Goal: Transaction & Acquisition: Purchase product/service

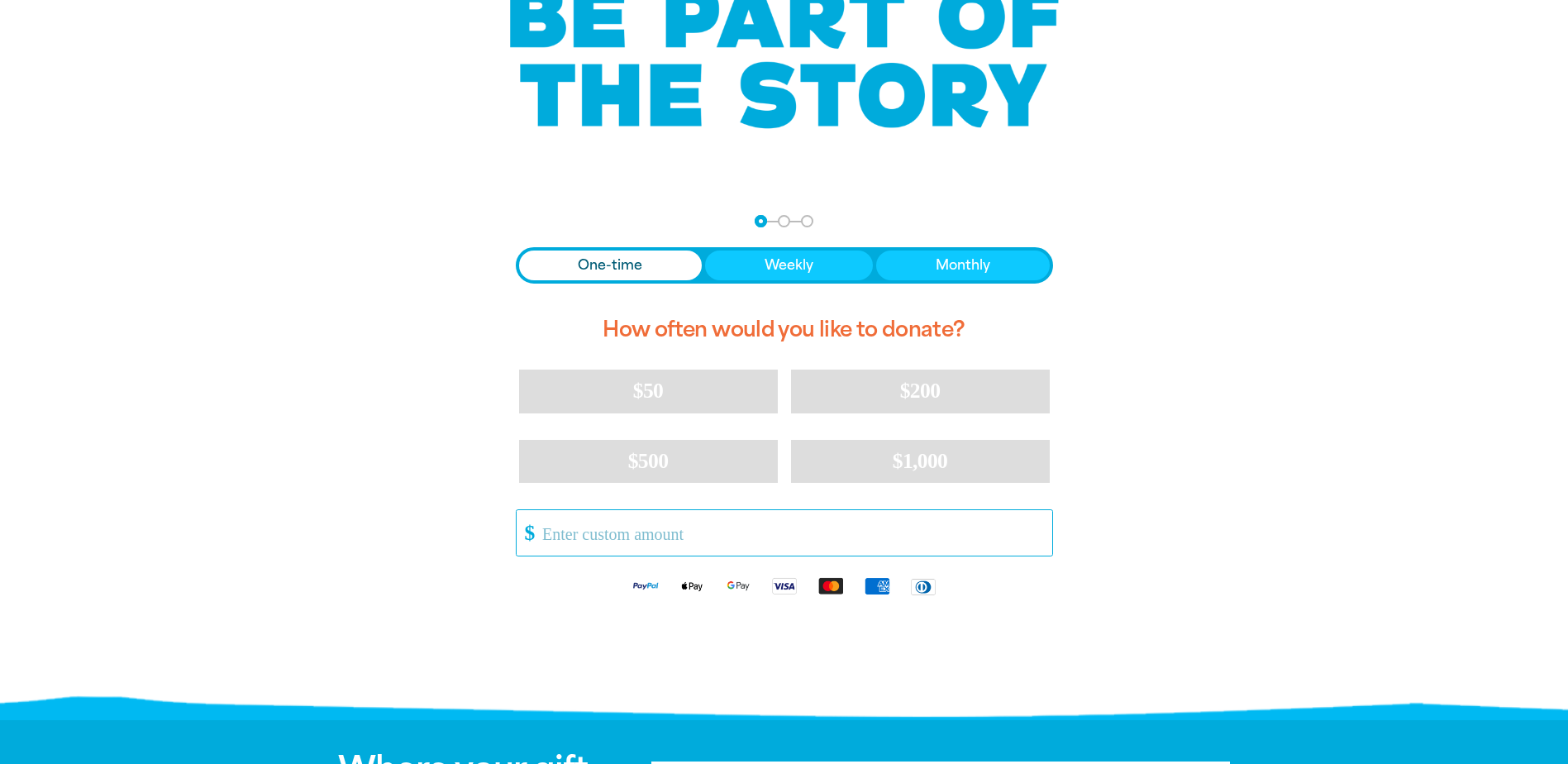
click at [625, 533] on input "Other Amount" at bounding box center [791, 532] width 520 height 46
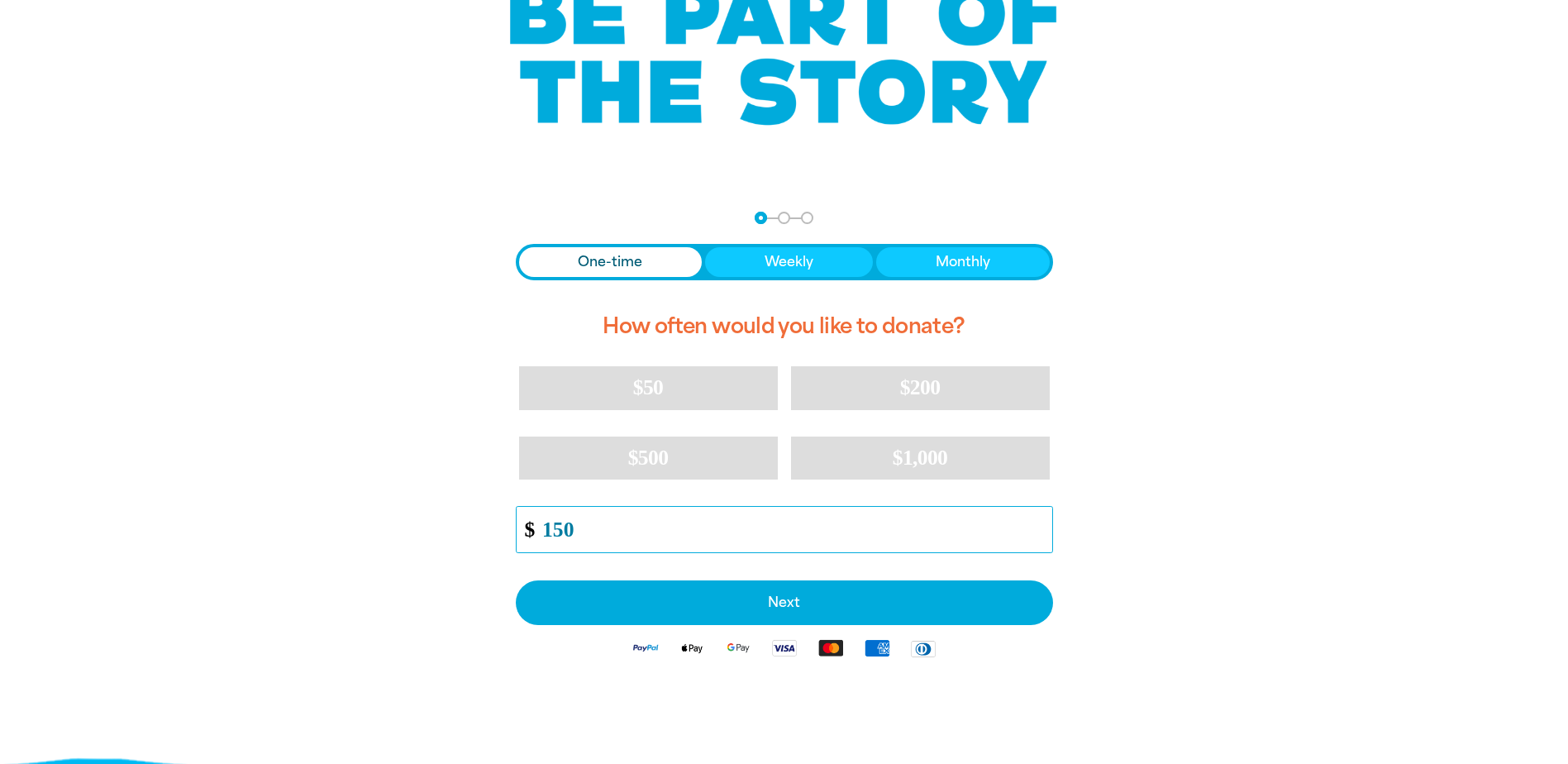
scroll to position [164, 0]
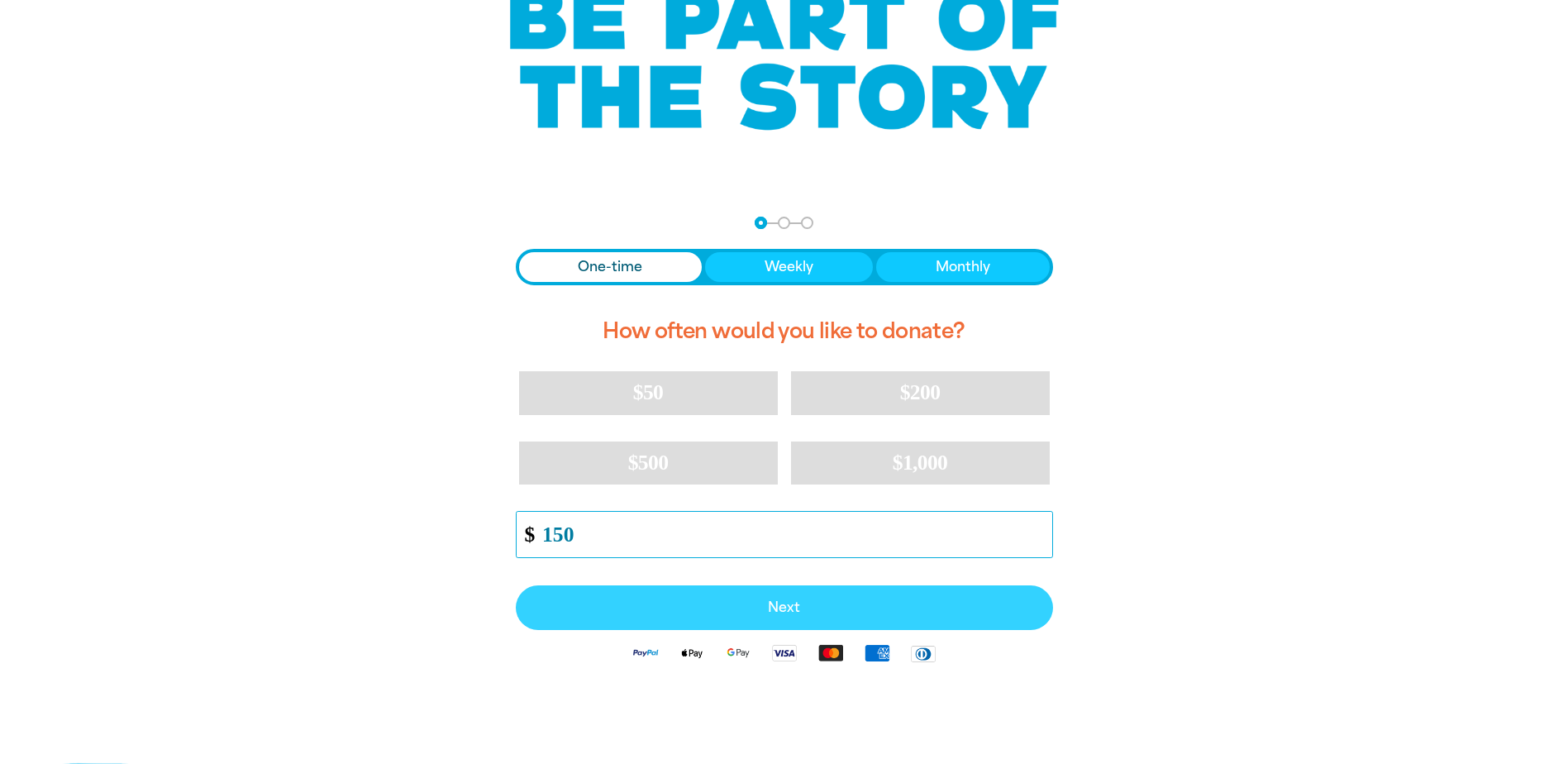
type input "150"
click at [789, 605] on span "Next" at bounding box center [784, 608] width 501 height 14
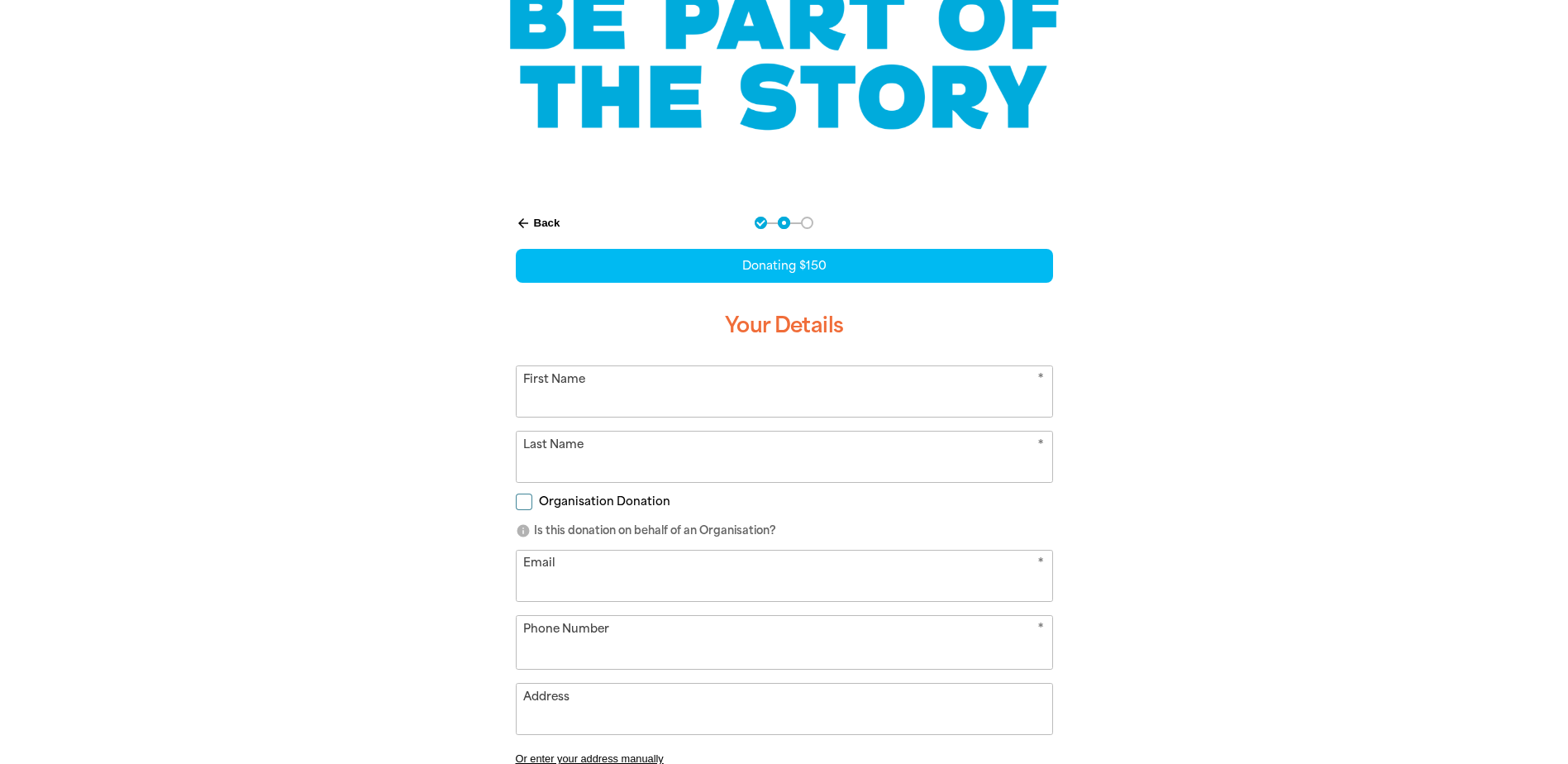
select select "AU"
click at [590, 400] on input "First Name" at bounding box center [784, 392] width 536 height 50
type input "Aletia"
type input "Dundas"
type input "[EMAIL_ADDRESS][DOMAIN_NAME]"
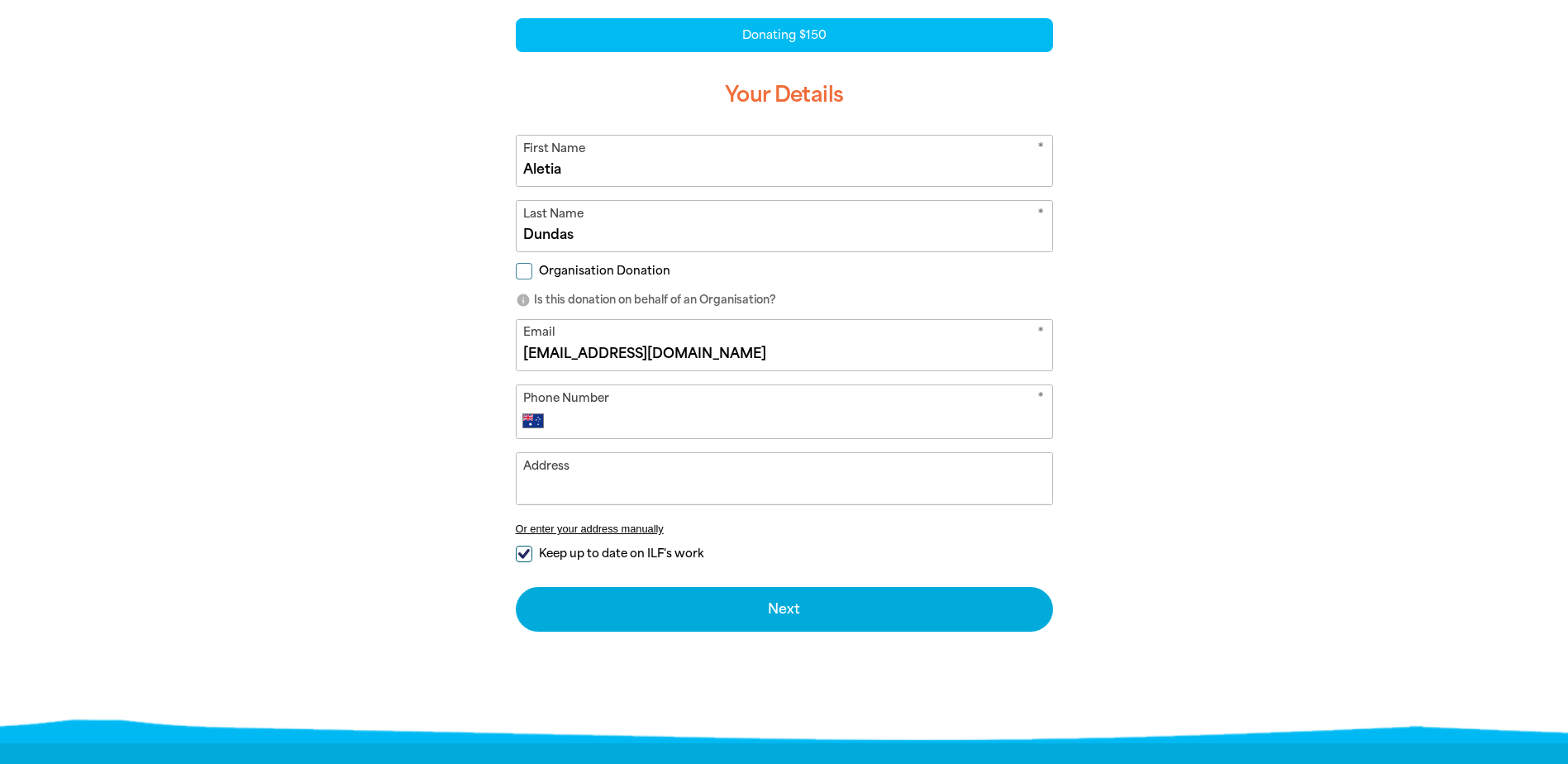
scroll to position [412, 0]
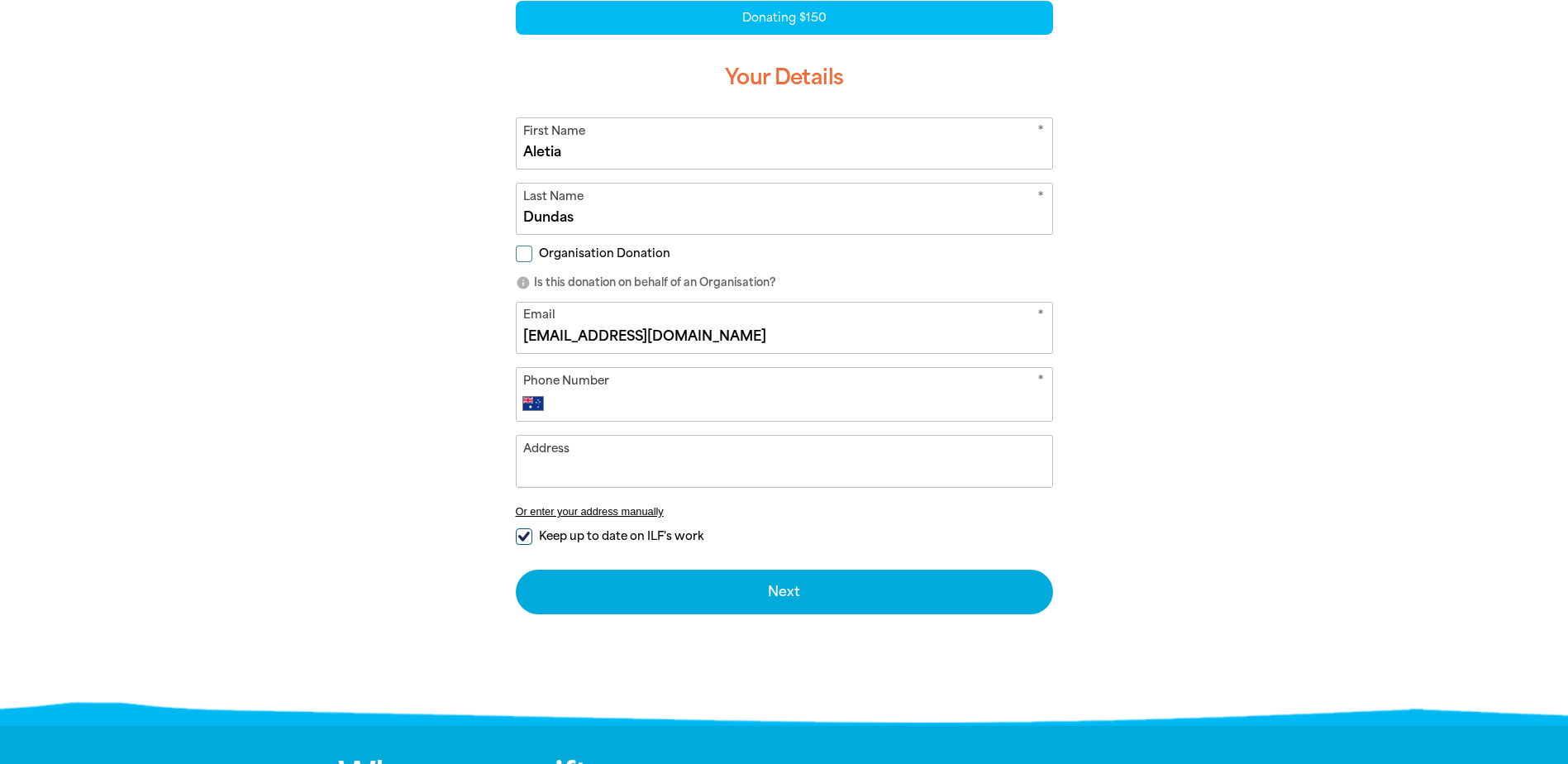
click at [631, 401] on input "Phone Number" at bounding box center [800, 403] width 488 height 19
type input "[PHONE_NUMBER]"
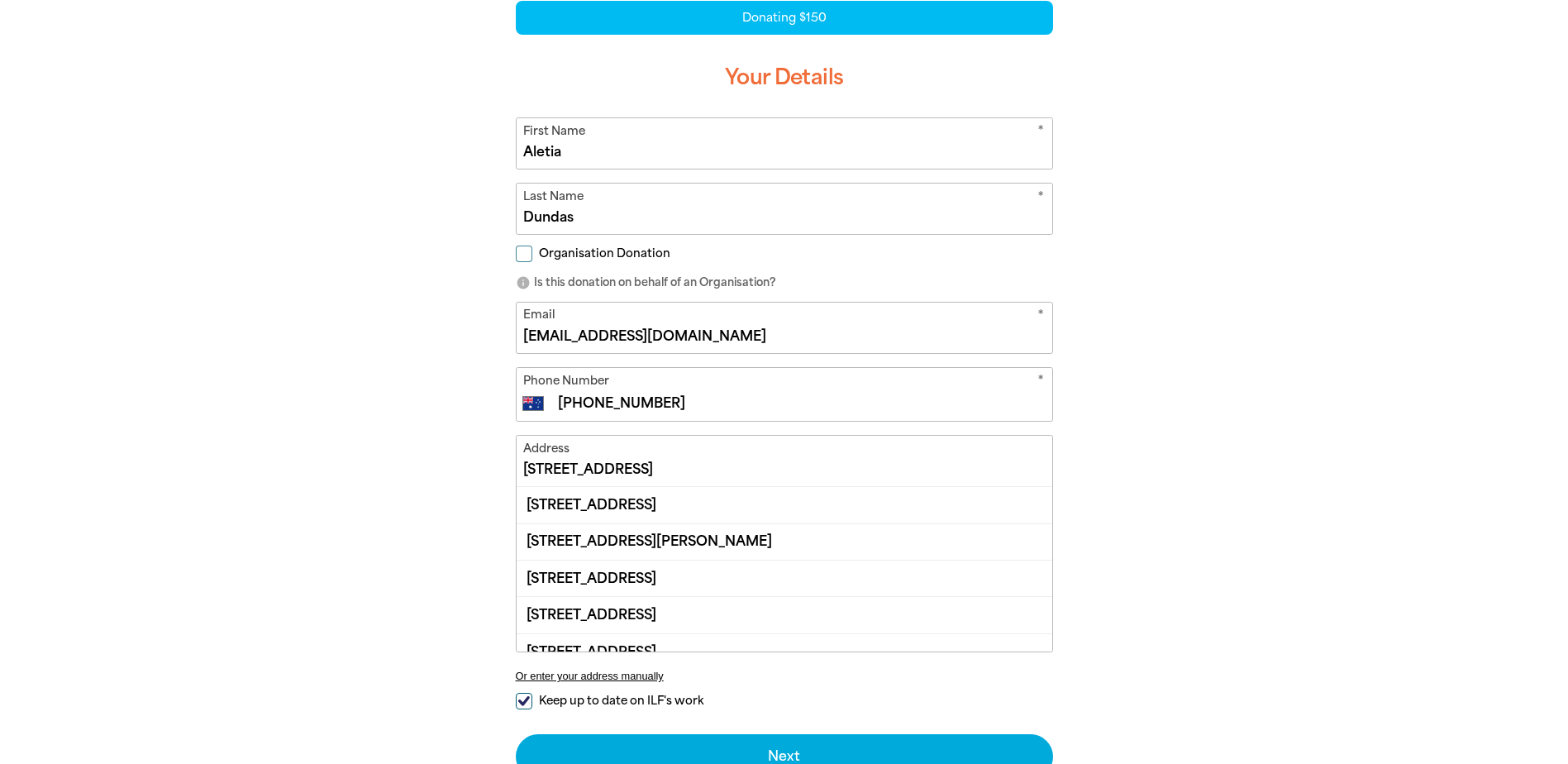
click at [727, 469] on input "[STREET_ADDRESS]" at bounding box center [784, 461] width 536 height 50
click at [699, 503] on div "[STREET_ADDRESS]" at bounding box center [784, 504] width 536 height 36
type input "[STREET_ADDRESS]"
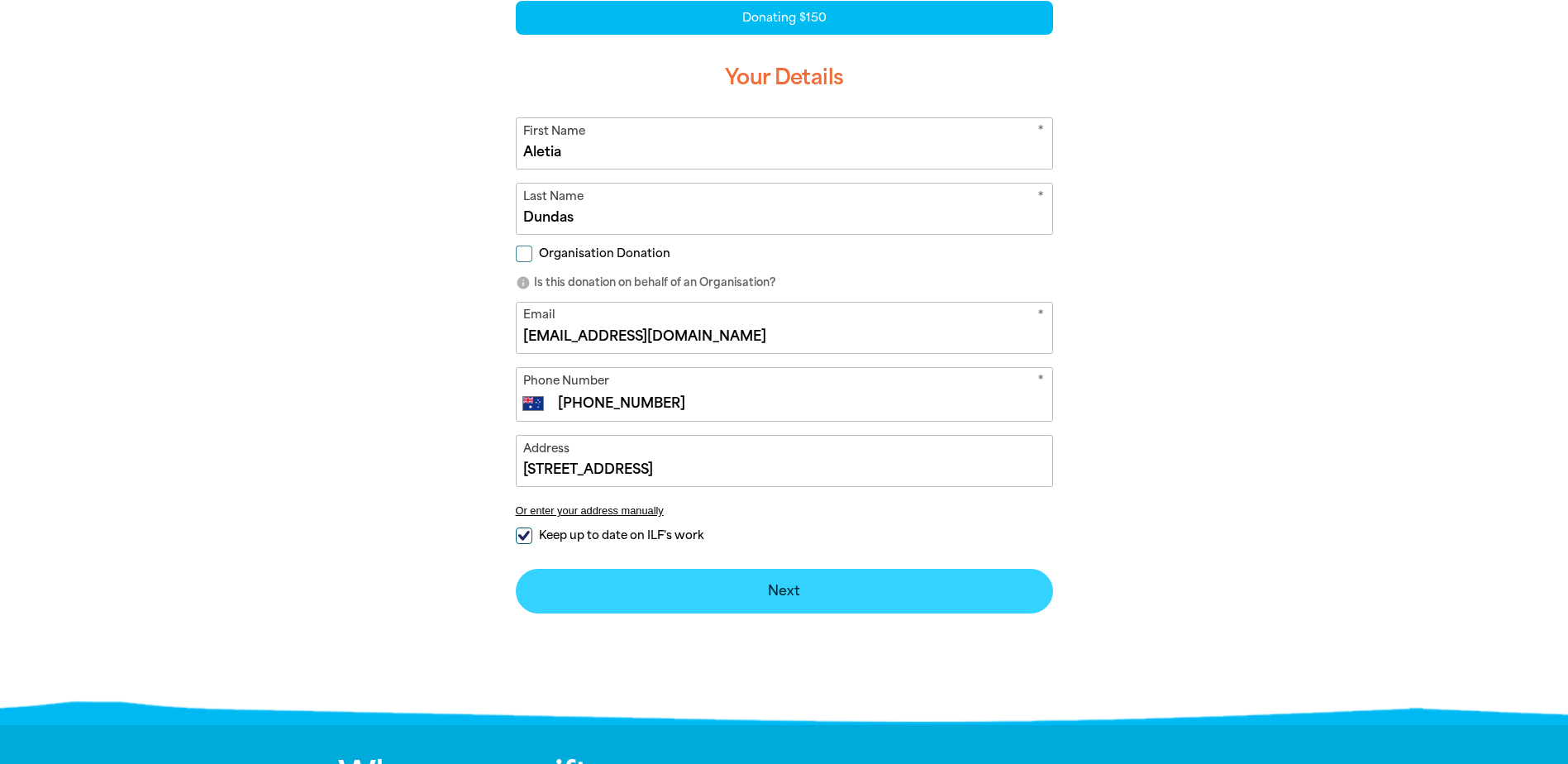
click at [779, 590] on button "Next chevron_right" at bounding box center [784, 591] width 537 height 45
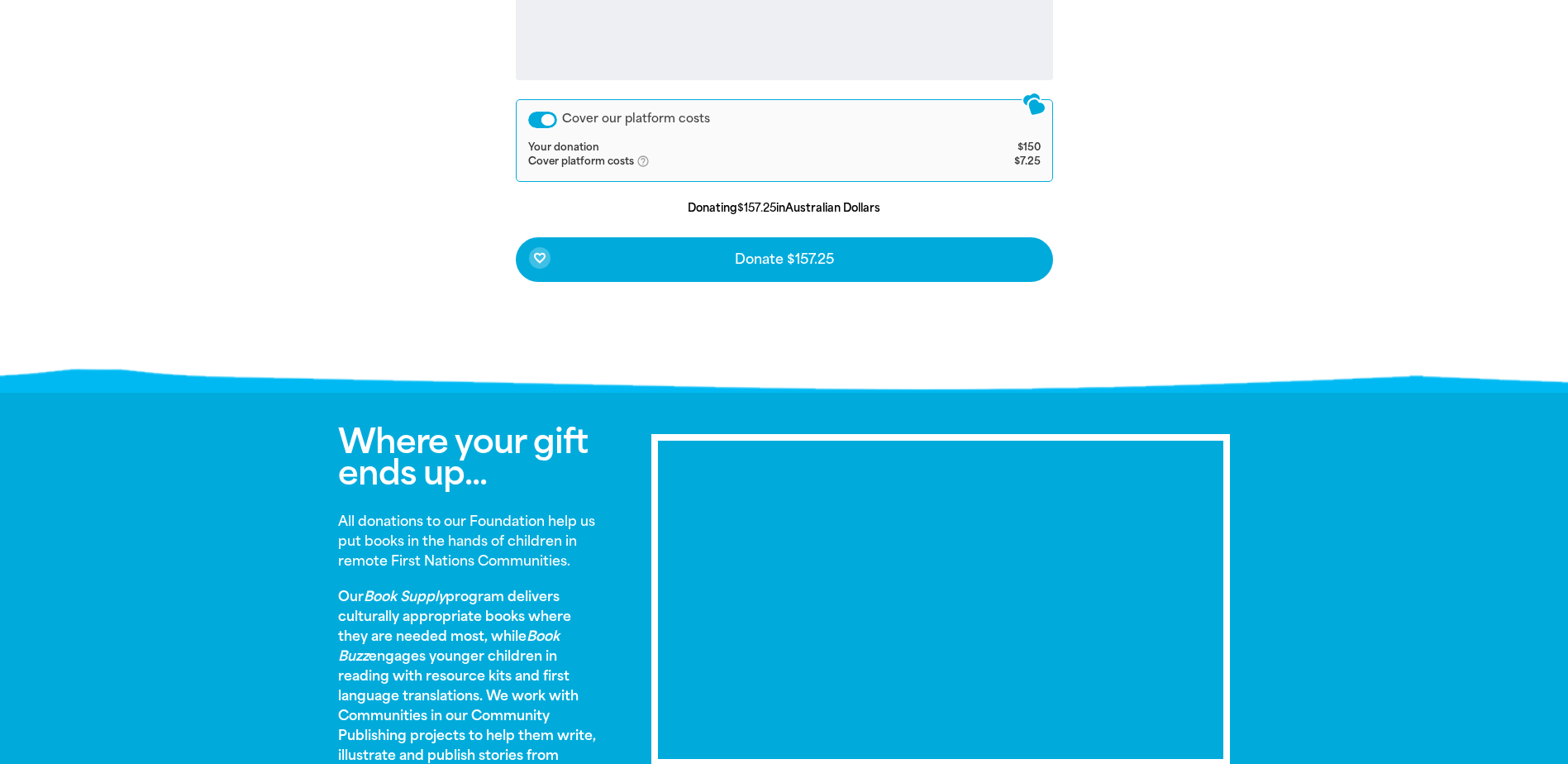
scroll to position [817, 0]
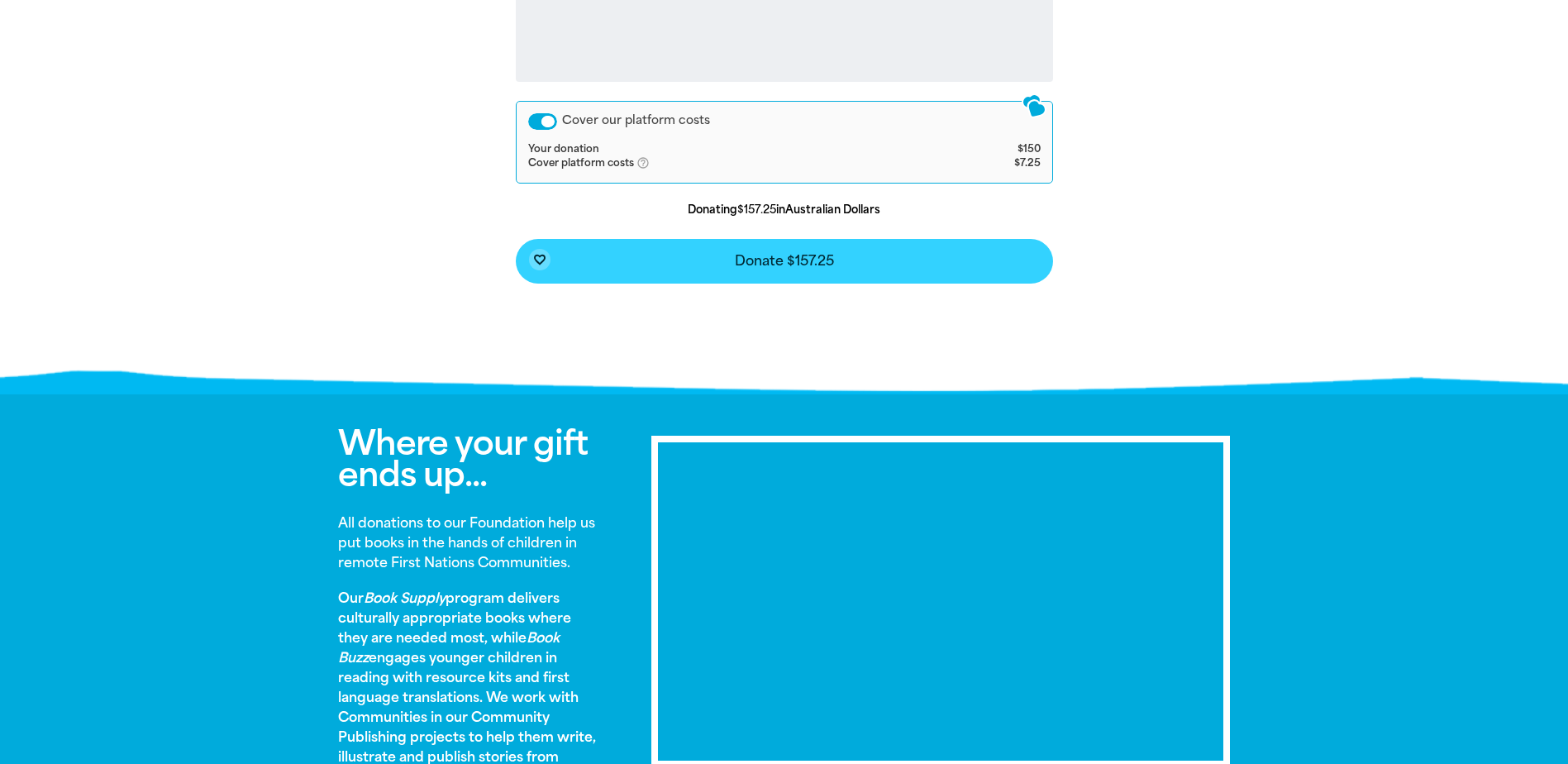
click at [812, 264] on span "Donate $157.25" at bounding box center [784, 262] width 99 height 14
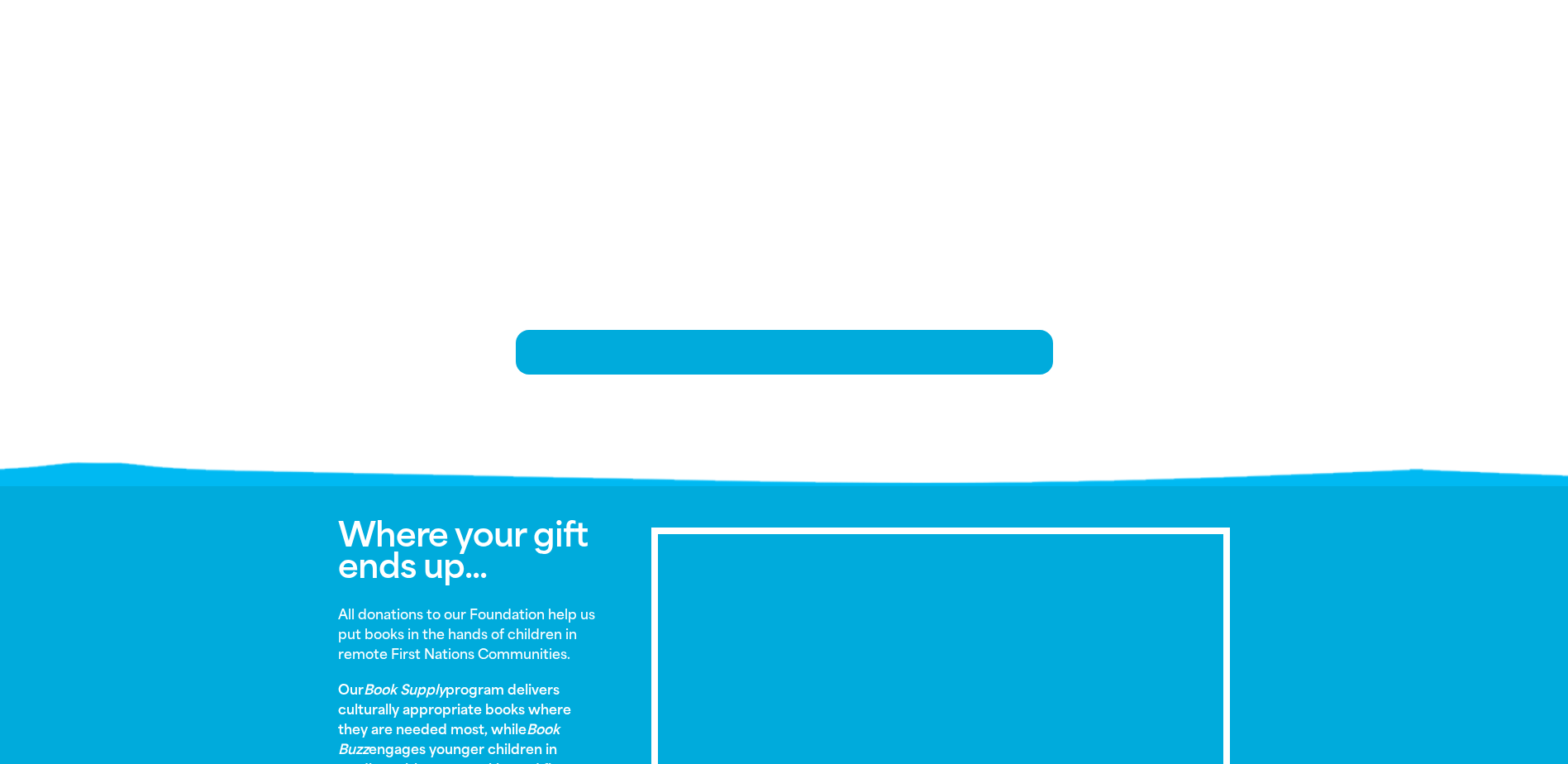
scroll to position [358, 0]
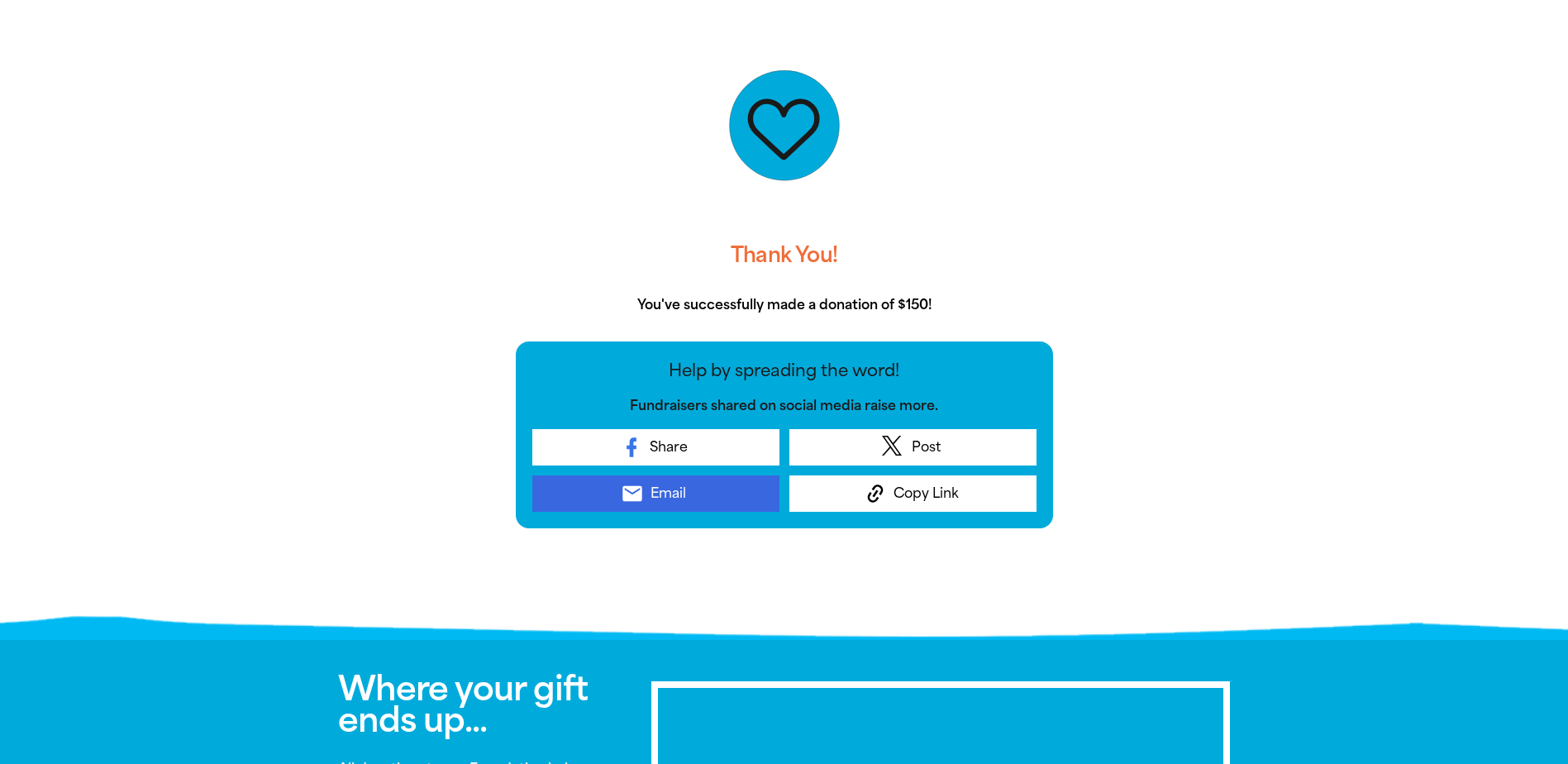
click at [685, 496] on span "Email" at bounding box center [668, 493] width 36 height 19
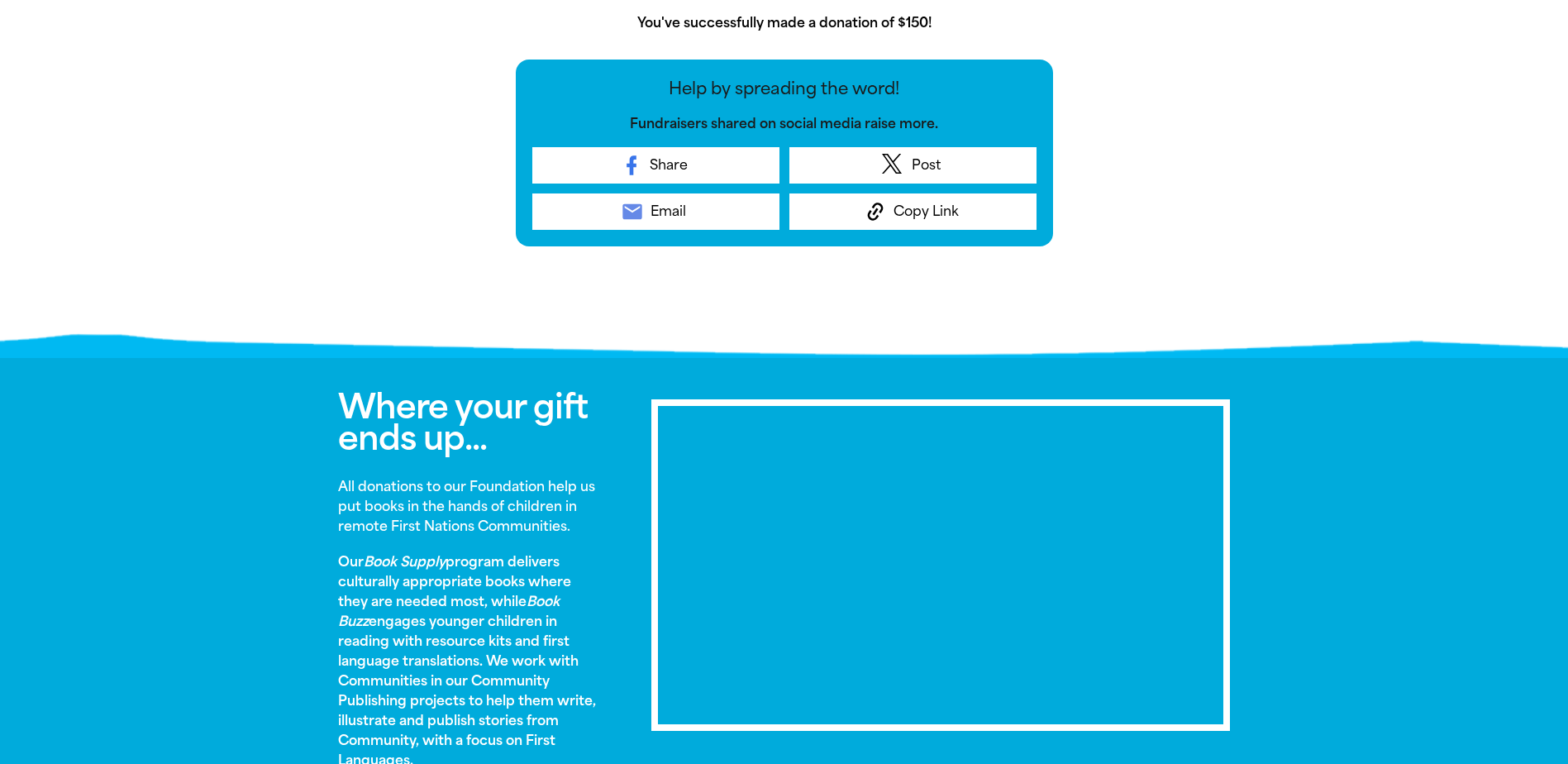
scroll to position [854, 0]
